Goal: Information Seeking & Learning: Learn about a topic

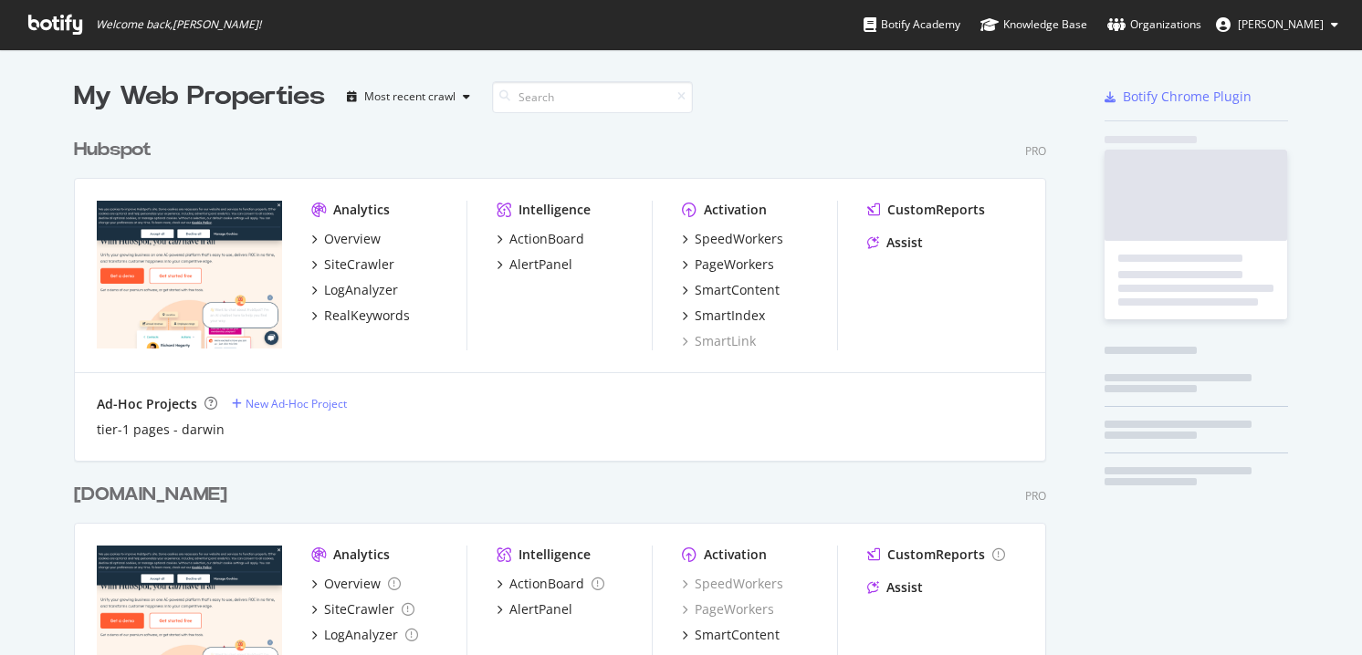
scroll to position [664, 986]
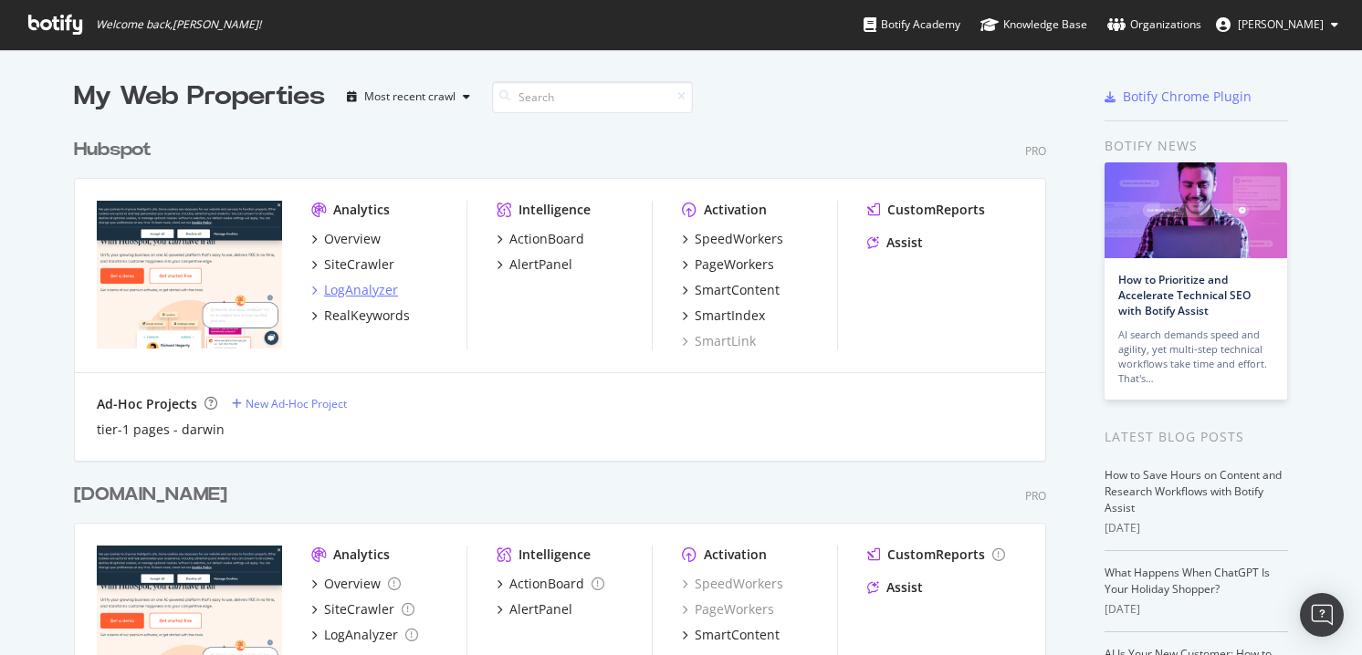
click at [345, 289] on div "LogAnalyzer" at bounding box center [361, 290] width 74 height 18
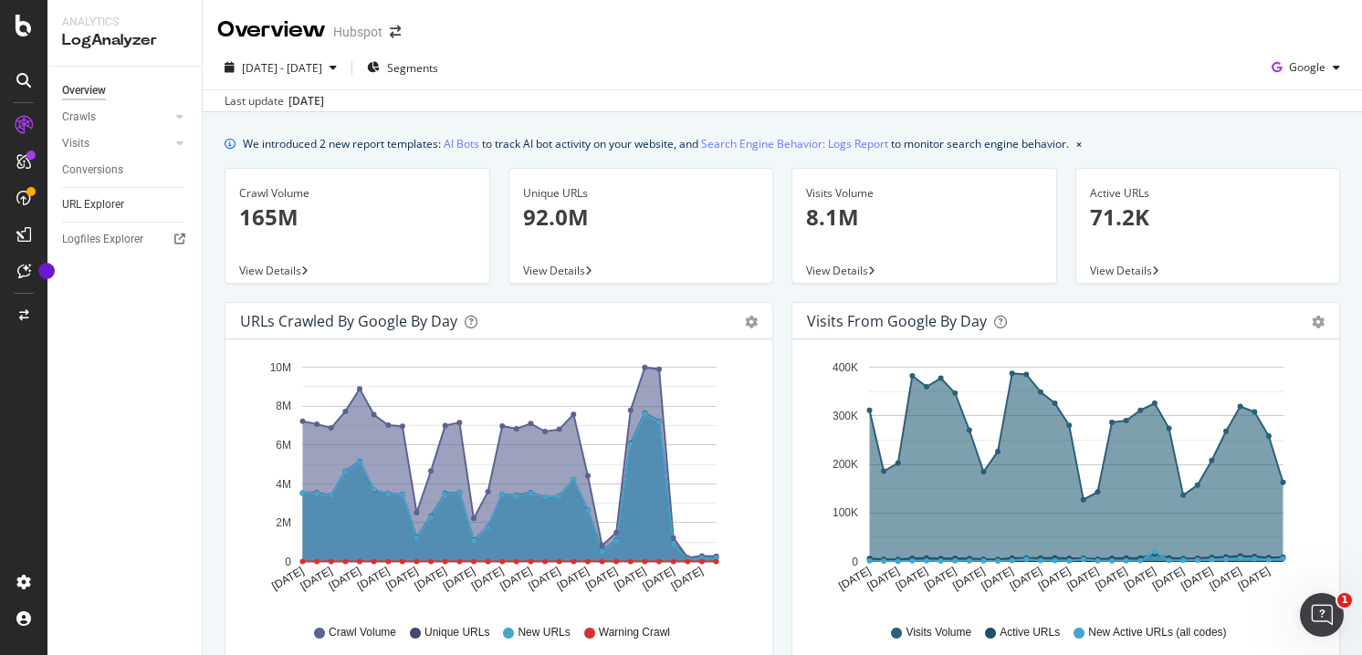
click at [125, 202] on link "URL Explorer" at bounding box center [125, 204] width 127 height 19
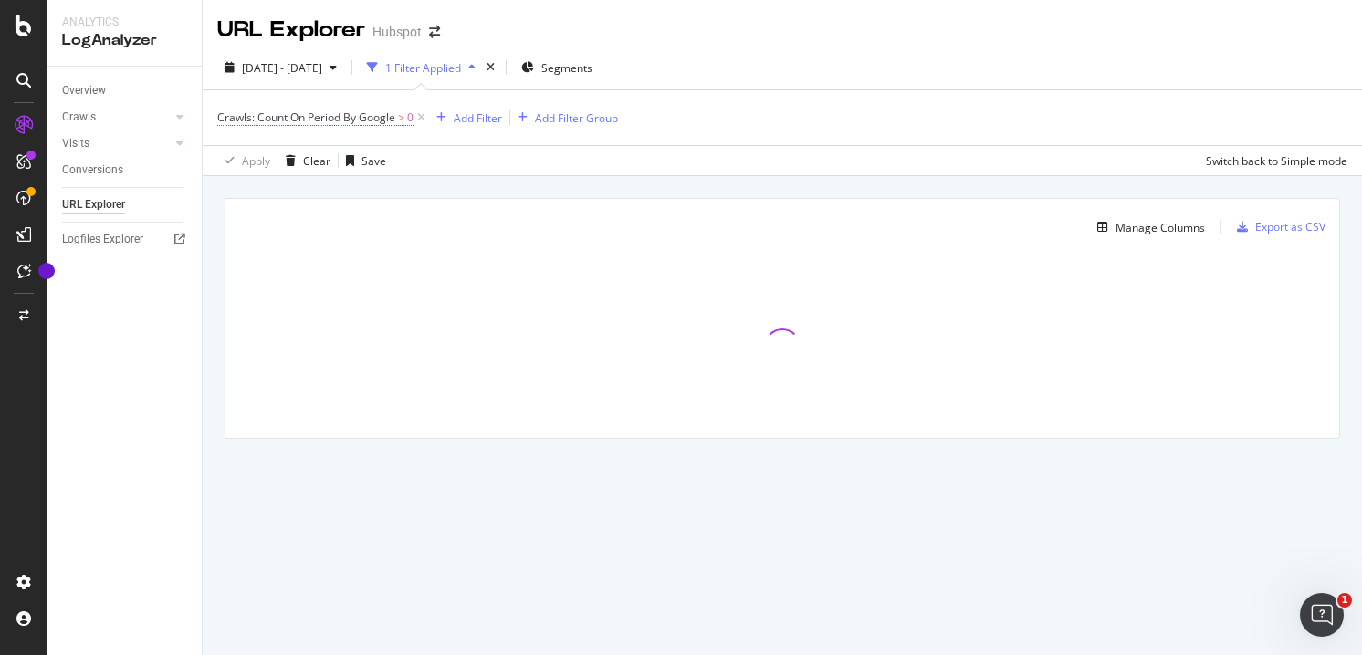
click at [371, 116] on span "Crawls: Count On Period By Google" at bounding box center [306, 118] width 178 height 16
click at [280, 159] on span "By Google" at bounding box center [260, 161] width 52 height 16
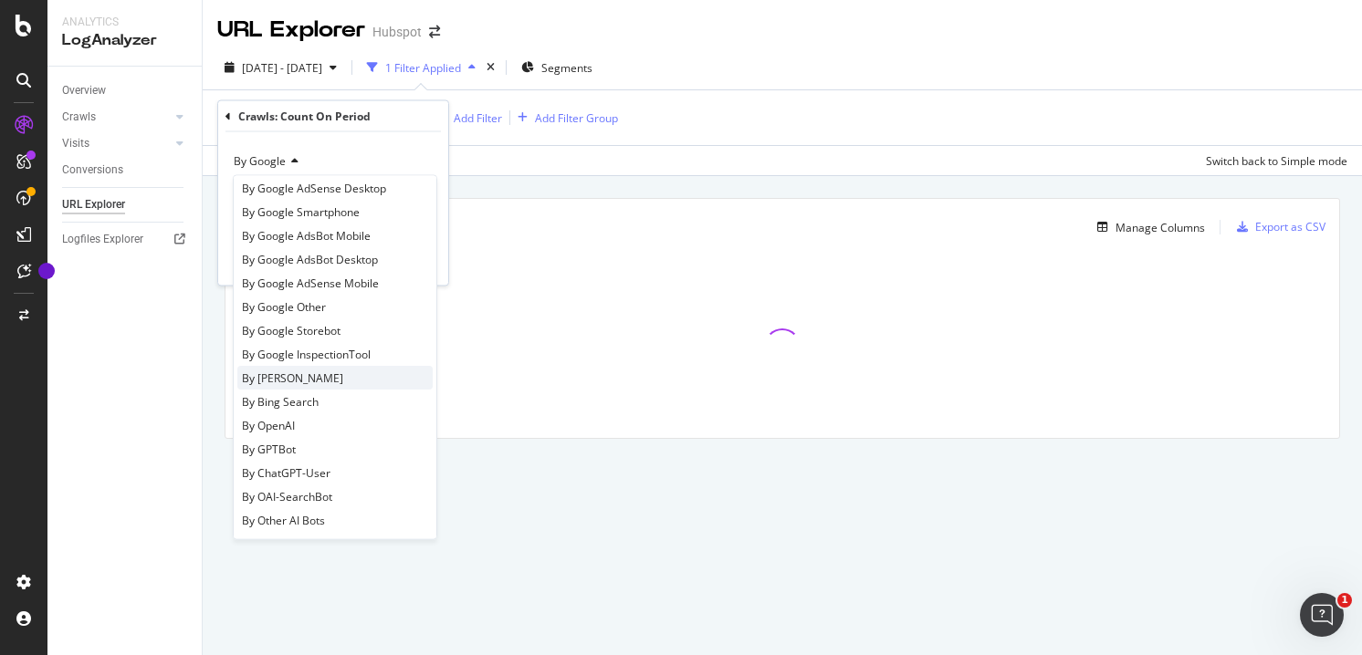
scroll to position [113, 0]
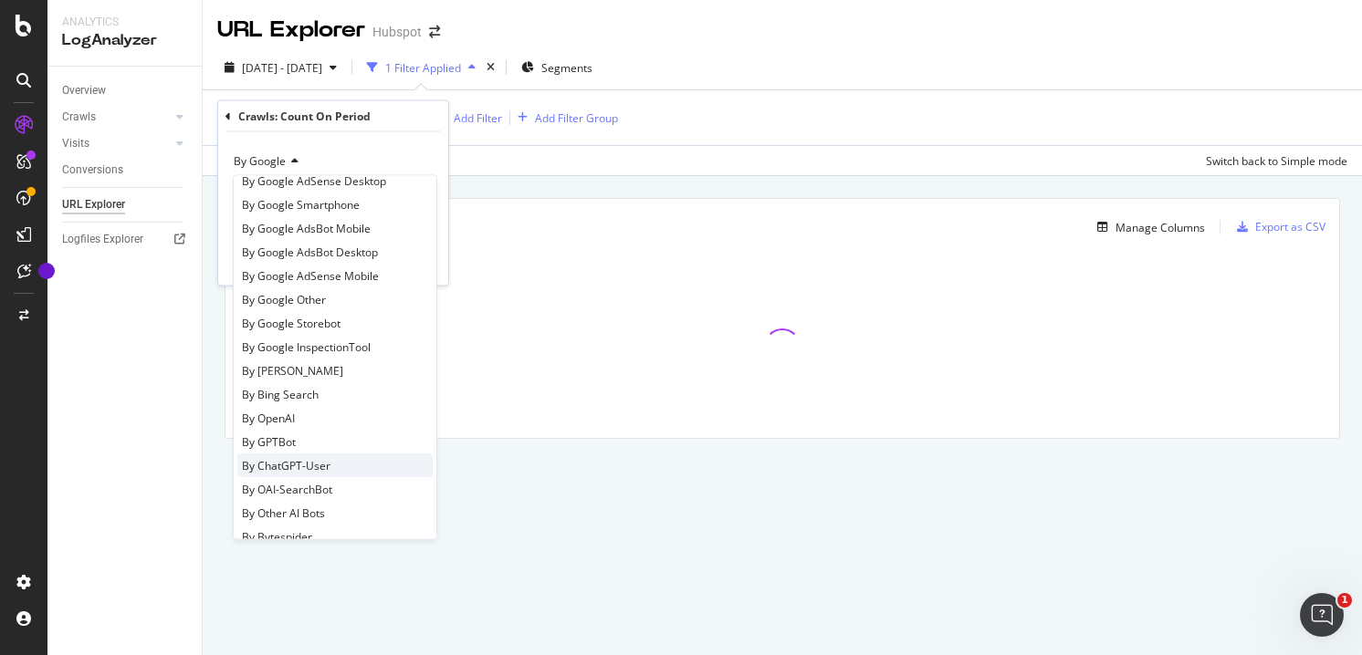
click at [296, 468] on span "By ChatGPT-User" at bounding box center [286, 465] width 89 height 16
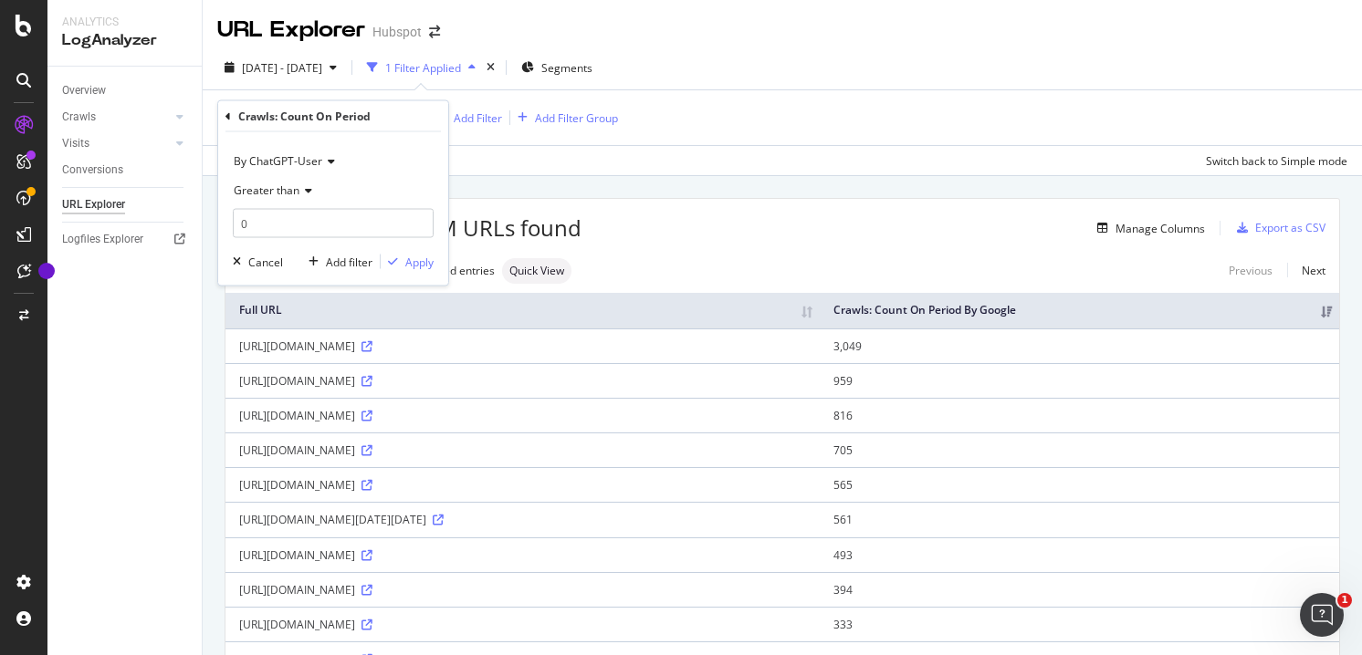
click at [412, 250] on div "By ChatGPT-User Greater than 0 Cancel Add filter Apply" at bounding box center [333, 208] width 230 height 153
click at [412, 265] on div "Apply" at bounding box center [419, 262] width 28 height 16
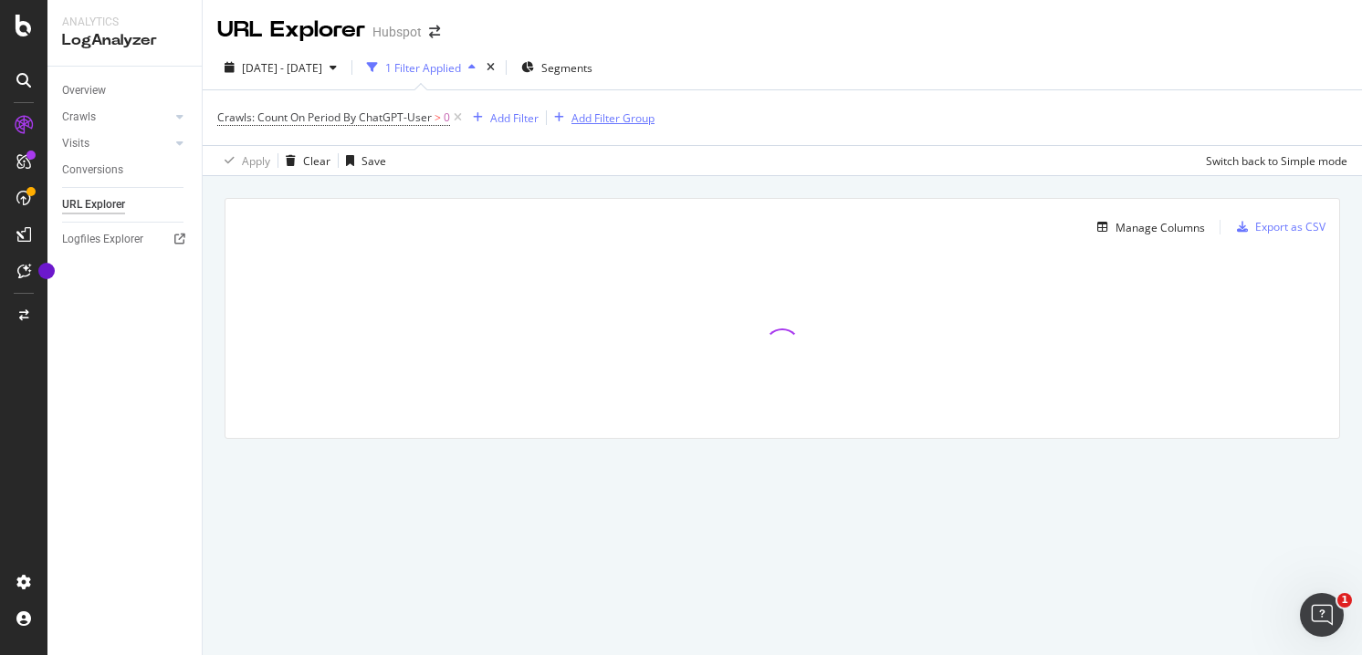
click at [620, 120] on div "Add Filter Group" at bounding box center [612, 118] width 83 height 16
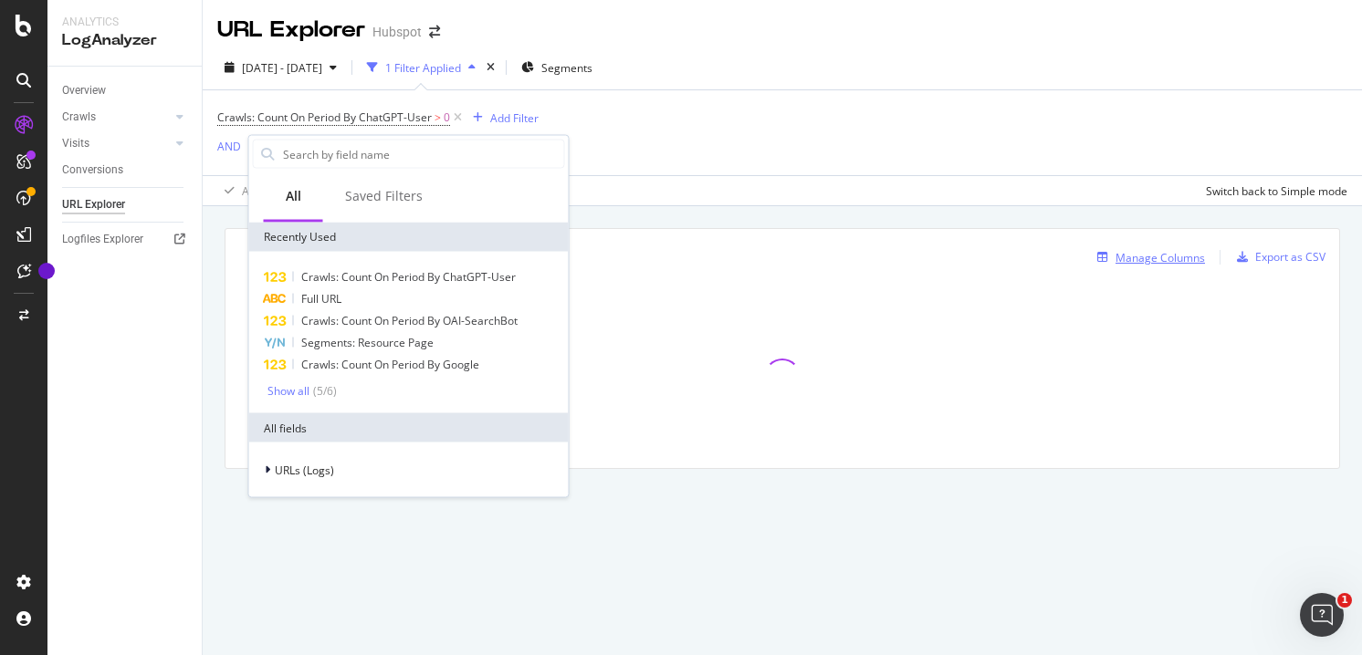
click at [1158, 232] on div "Manage Columns Export as CSV" at bounding box center [781, 250] width 1113 height 43
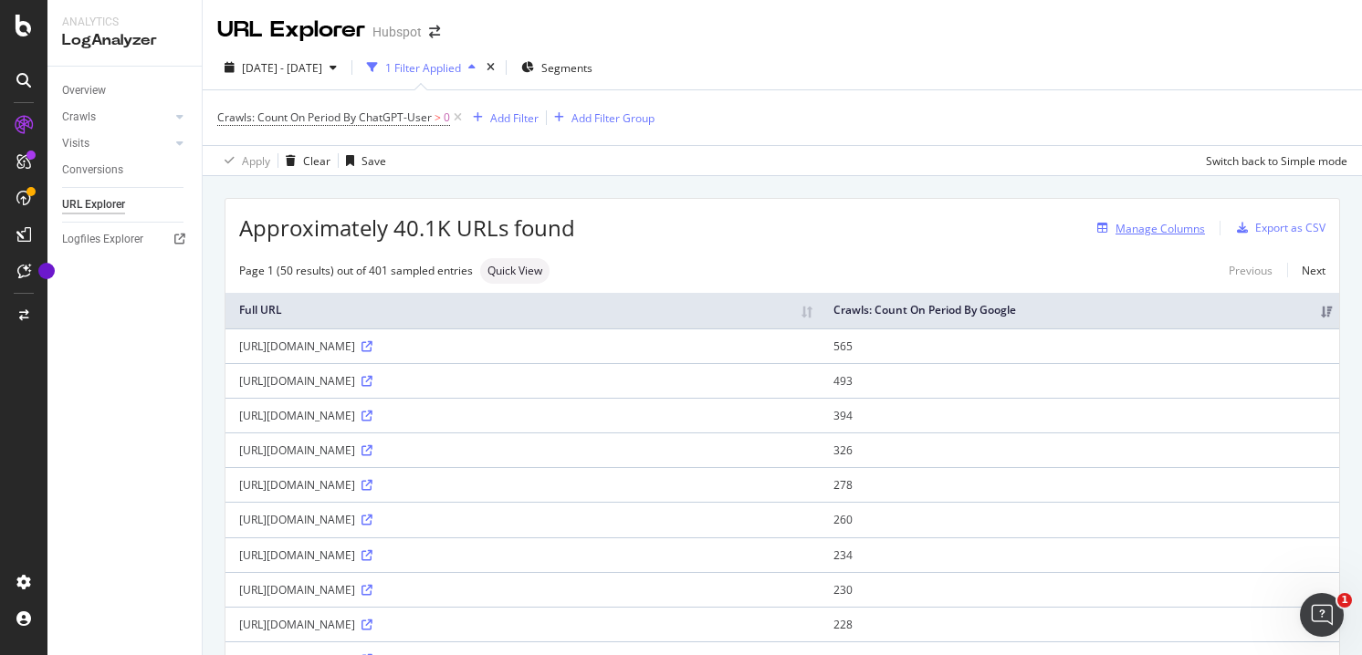
click at [1148, 231] on div "Manage Columns" at bounding box center [1159, 229] width 89 height 16
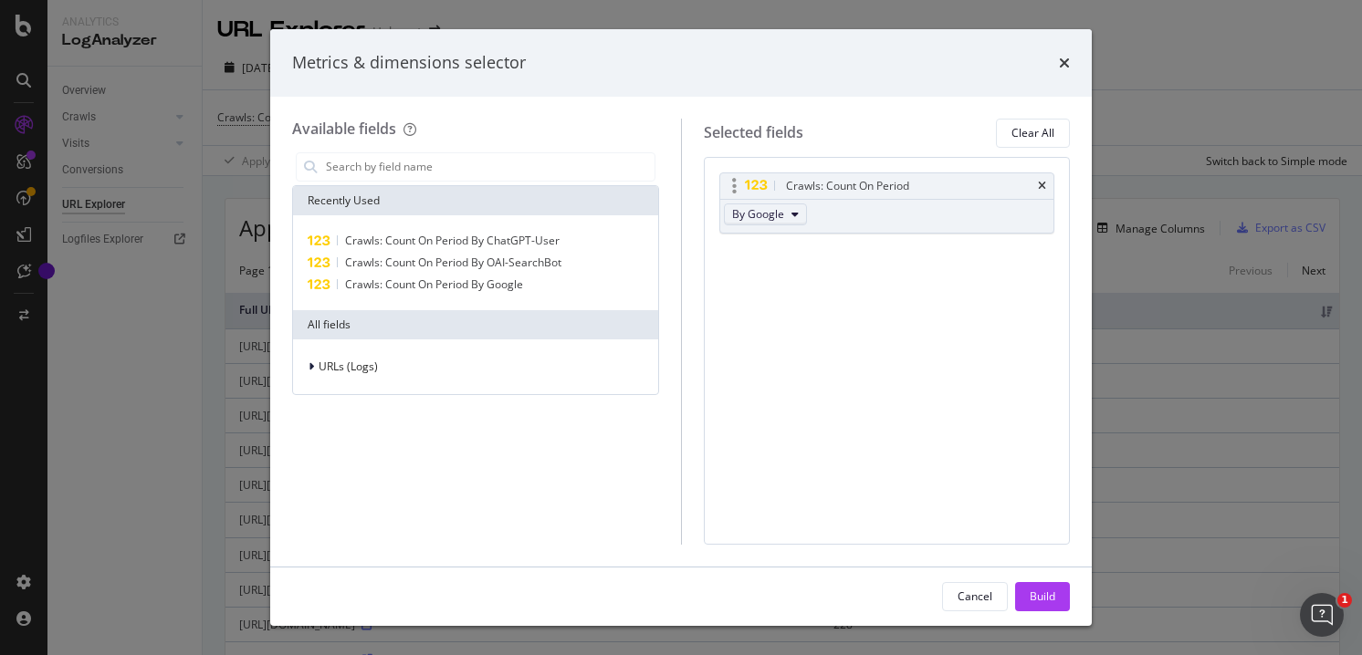
click at [776, 214] on span "By Google" at bounding box center [758, 214] width 52 height 16
click at [769, 329] on span "By ChatGPT-User" at bounding box center [811, 334] width 144 height 16
click at [1051, 599] on div "Build" at bounding box center [1042, 597] width 26 height 16
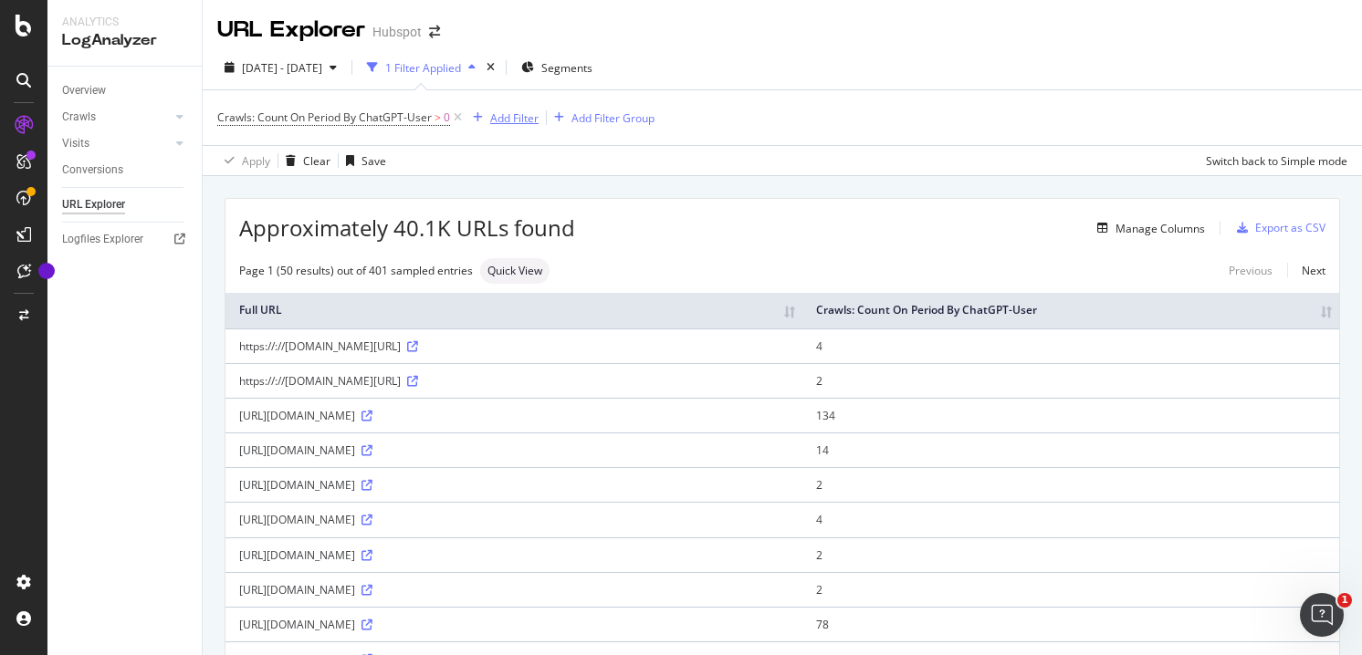
click at [501, 123] on div "Add Filter" at bounding box center [514, 118] width 48 height 16
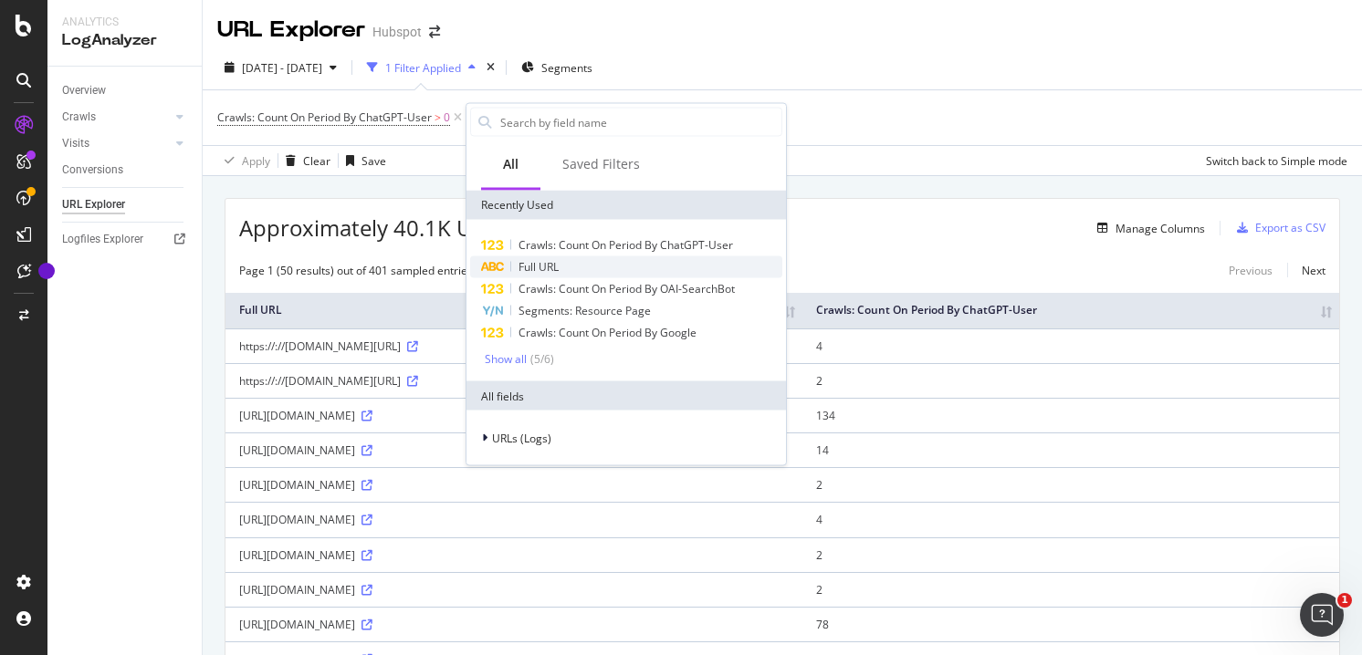
click at [538, 271] on span "Full URL" at bounding box center [538, 267] width 40 height 16
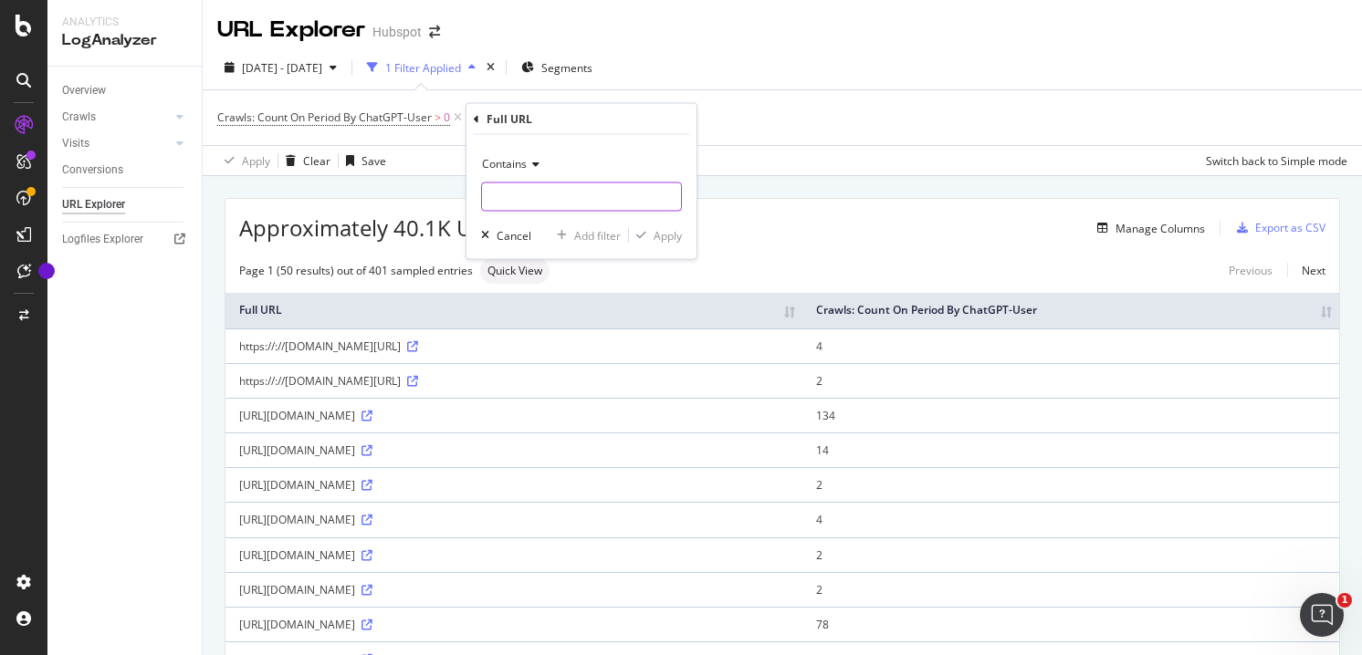
click at [571, 193] on input "text" at bounding box center [581, 197] width 199 height 29
type input "."
type input "/glossary"
click at [675, 230] on div "Apply" at bounding box center [667, 235] width 28 height 16
